Goal: Communication & Community: Answer question/provide support

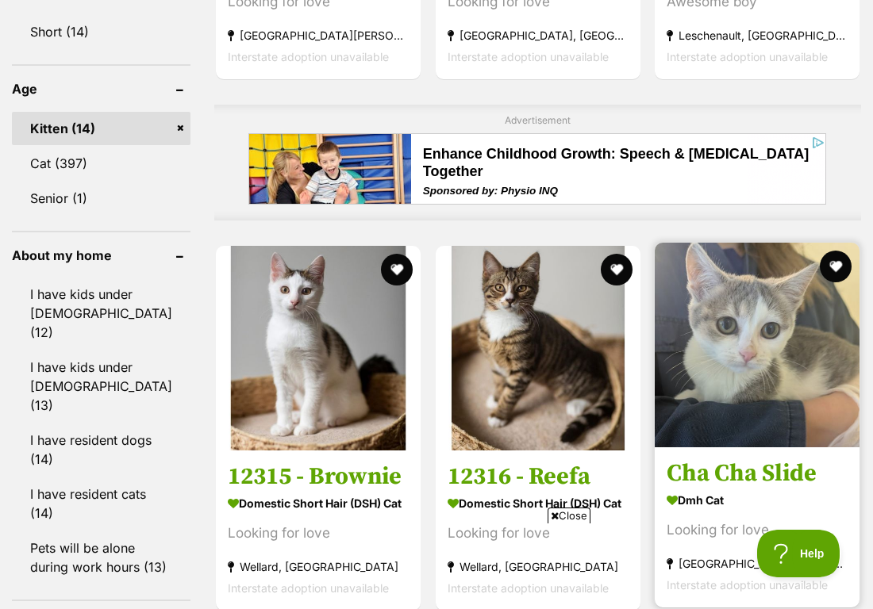
click at [746, 363] on img at bounding box center [757, 345] width 205 height 205
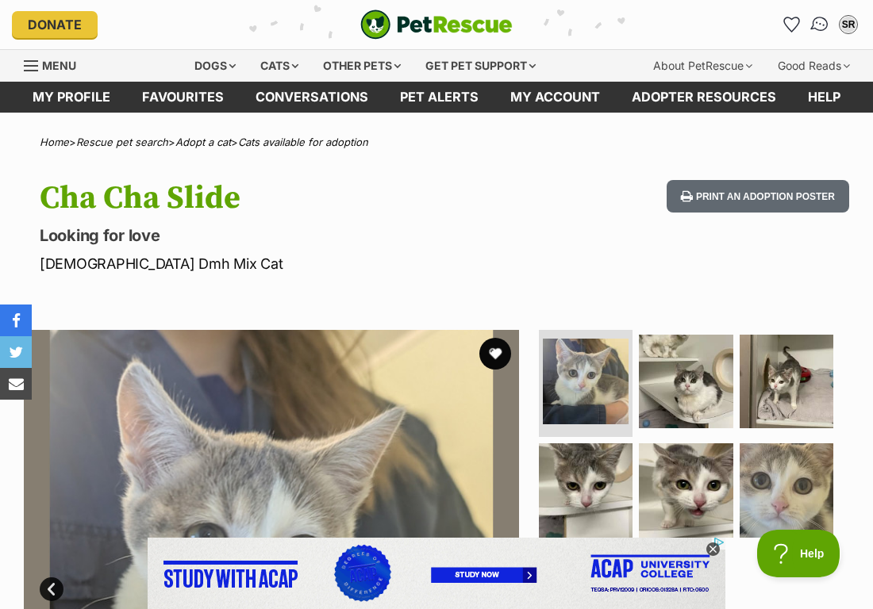
click at [827, 25] on img "Conversations" at bounding box center [819, 24] width 21 height 21
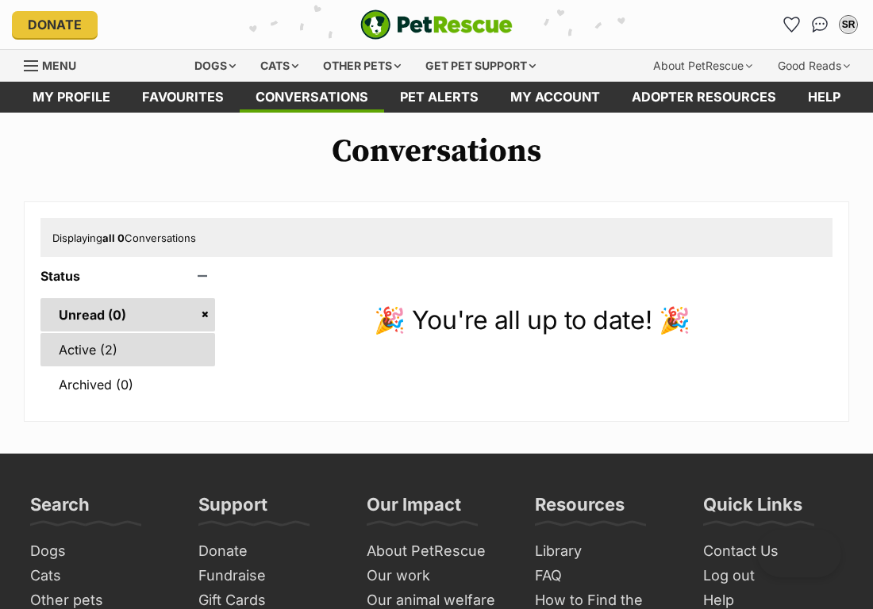
click at [135, 351] on link "Active (2)" at bounding box center [127, 349] width 175 height 33
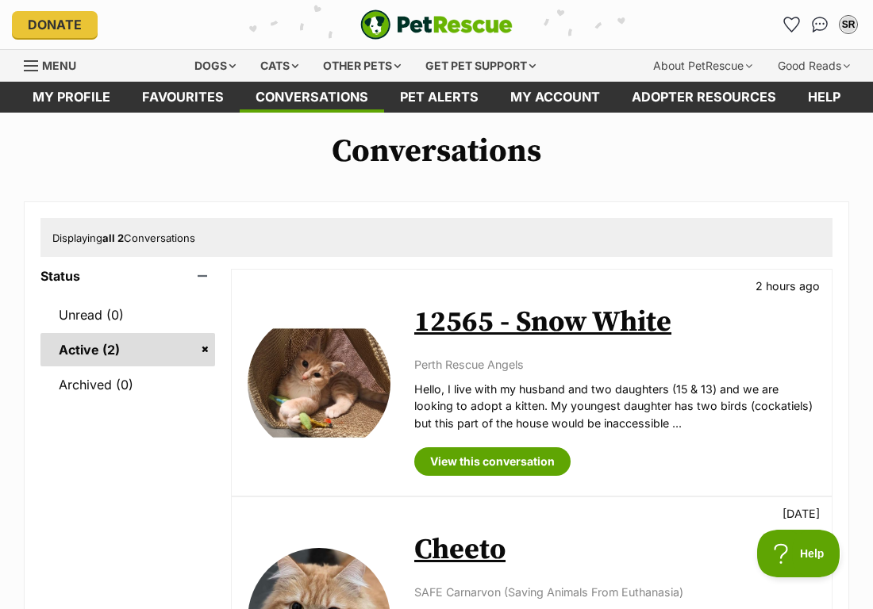
click at [497, 321] on link "12565 - Snow White" at bounding box center [542, 323] width 257 height 36
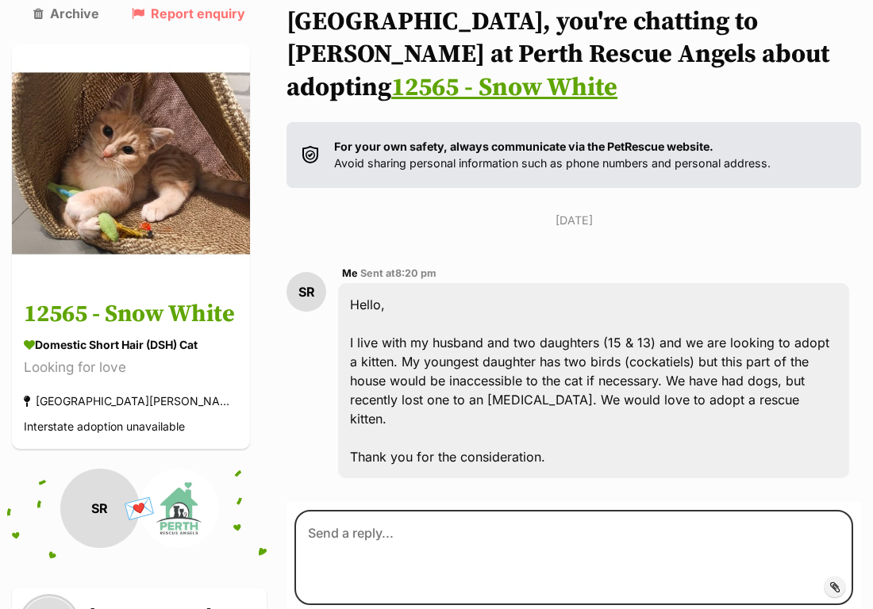
scroll to position [157, 0]
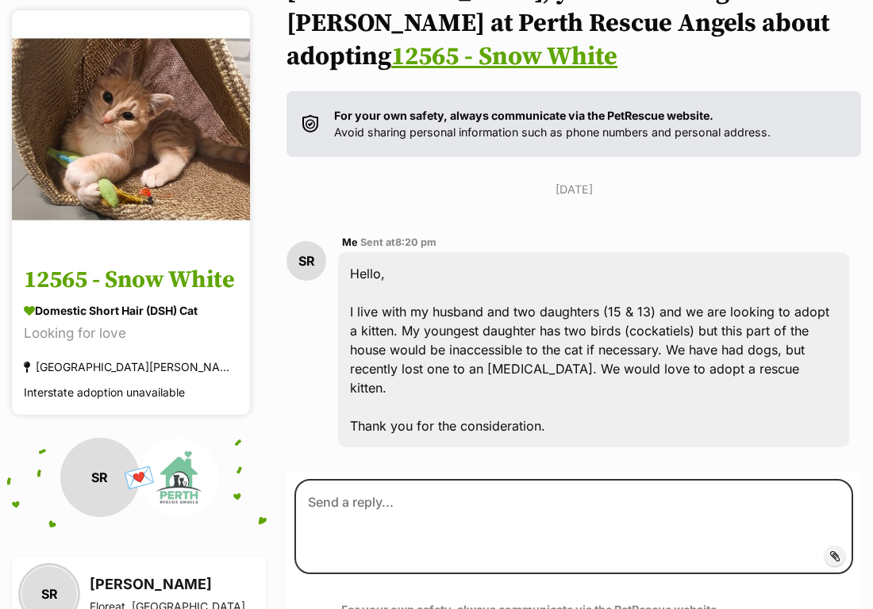
click at [146, 169] on img at bounding box center [131, 129] width 238 height 238
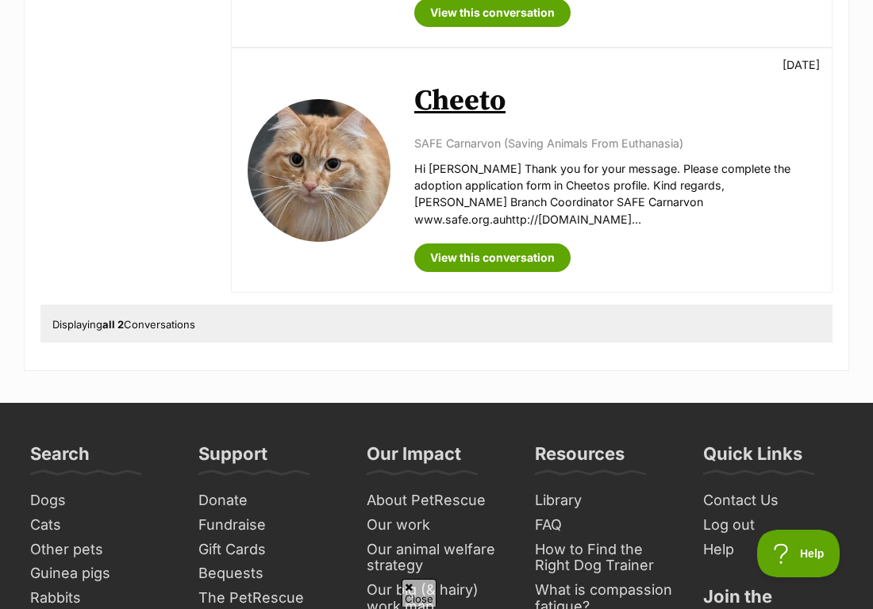
click at [352, 156] on img at bounding box center [319, 170] width 143 height 143
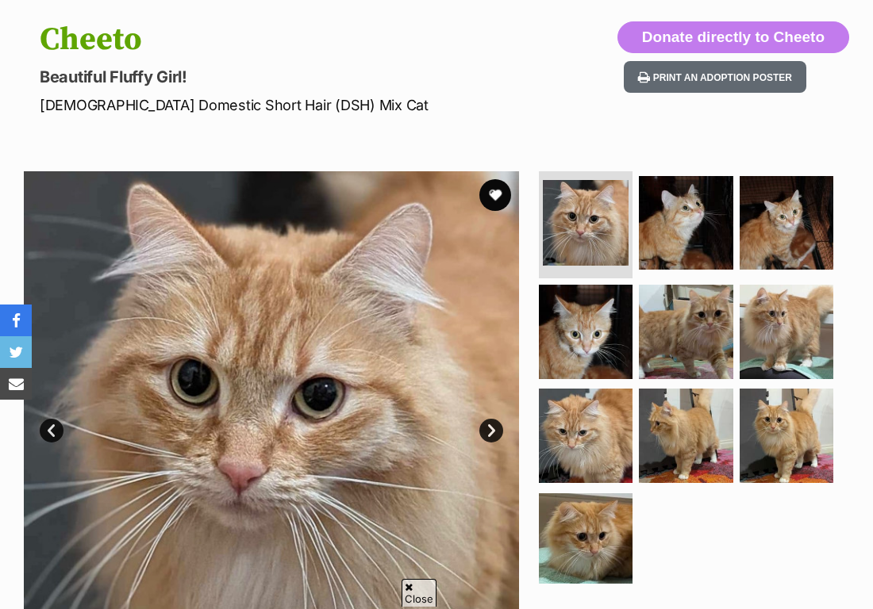
scroll to position [172, 0]
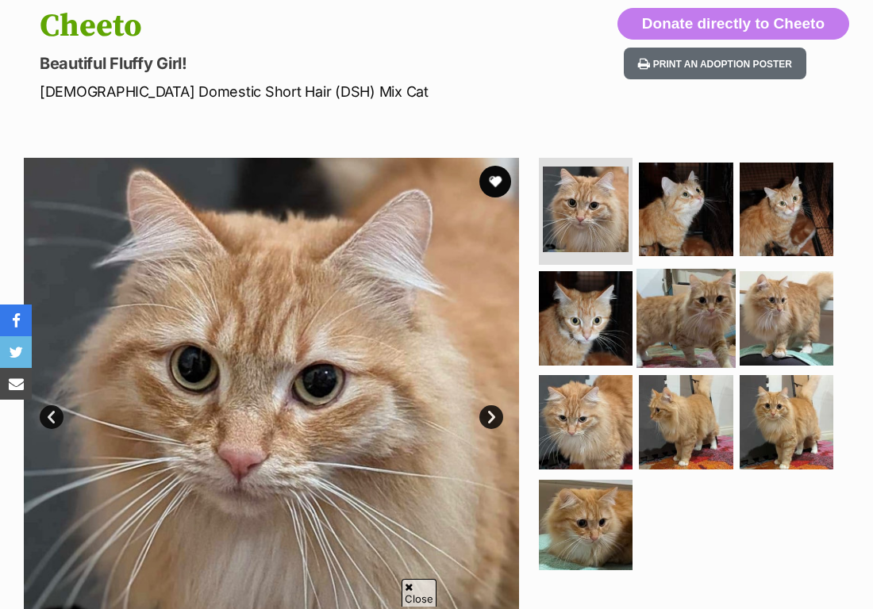
click at [667, 303] on img at bounding box center [685, 318] width 98 height 98
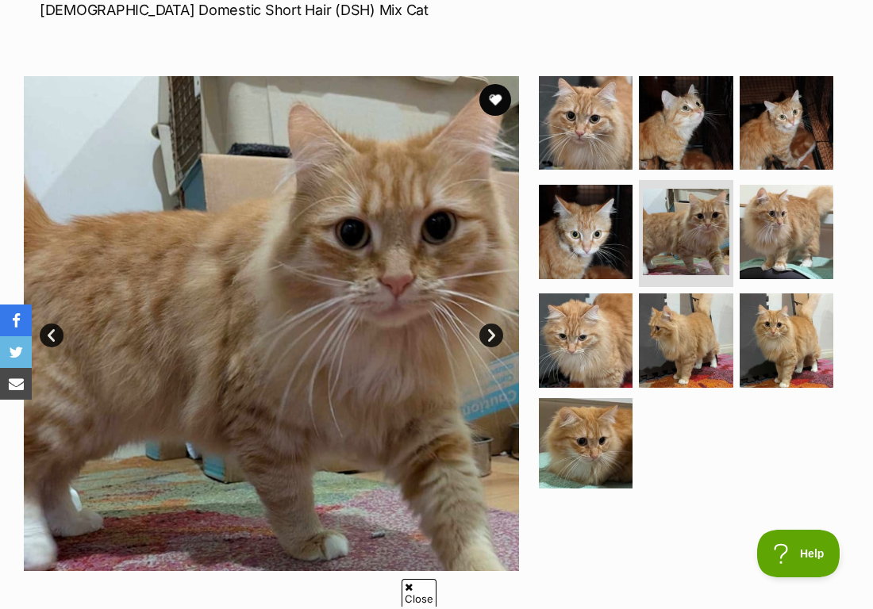
scroll to position [0, 0]
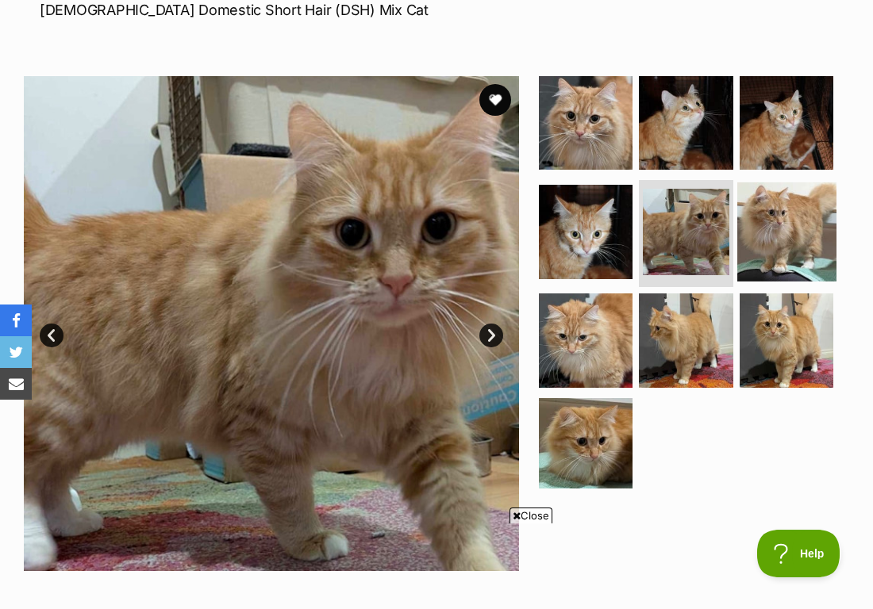
click at [756, 248] on img at bounding box center [786, 231] width 98 height 98
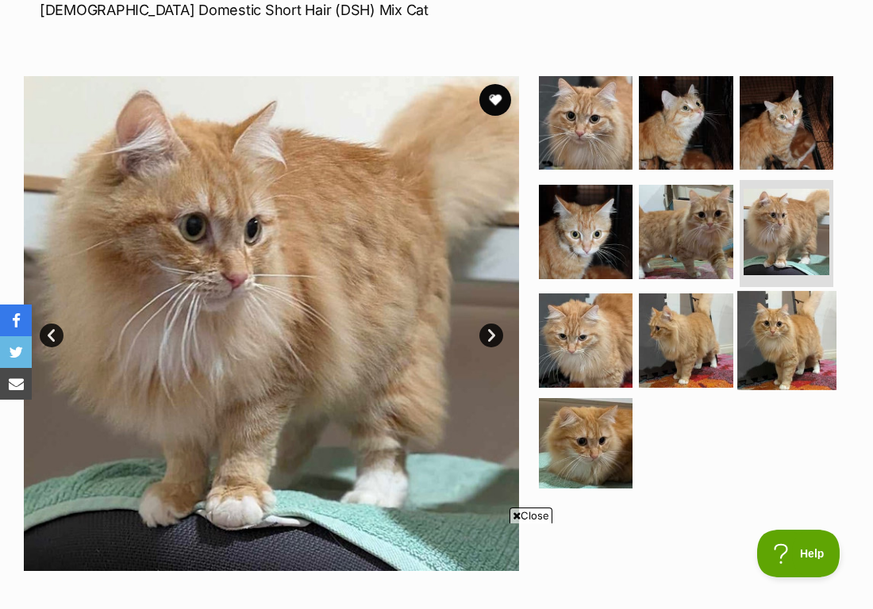
click at [775, 332] on img at bounding box center [786, 340] width 98 height 98
